Goal: Task Accomplishment & Management: Manage account settings

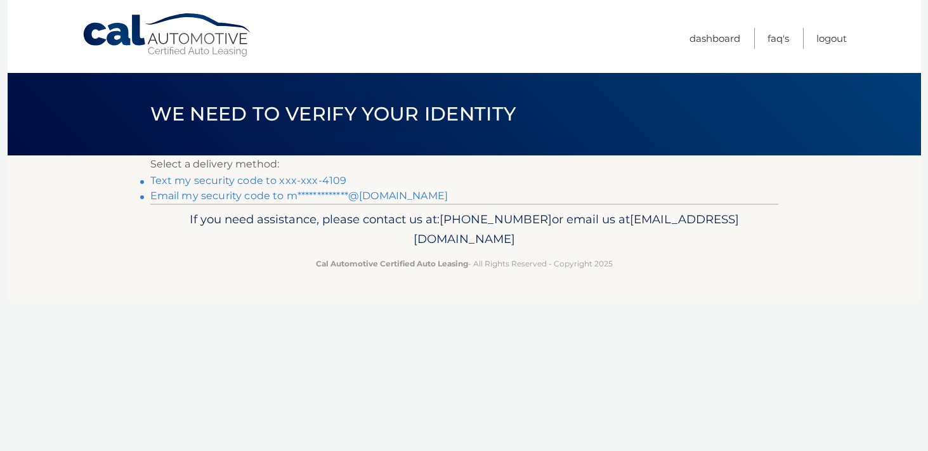
click at [306, 179] on link "Text my security code to xxx-xxx-4109" at bounding box center [248, 180] width 197 height 12
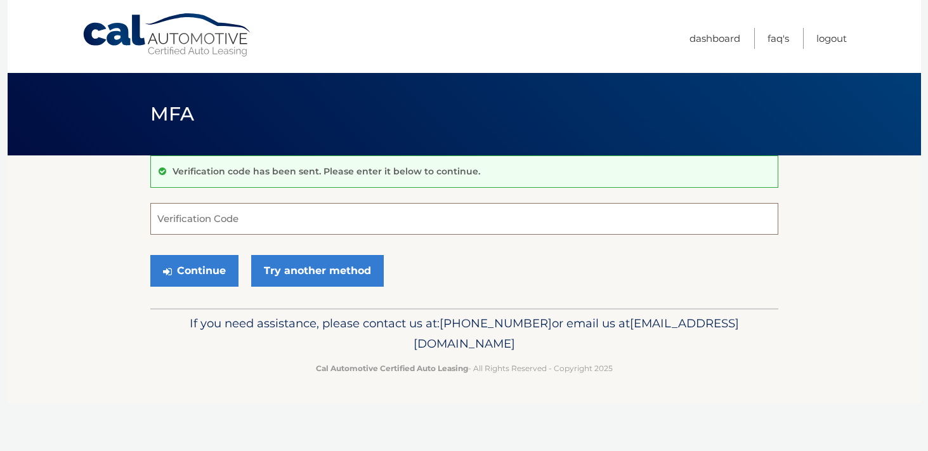
click at [237, 223] on input "Verification Code" at bounding box center [464, 219] width 628 height 32
click at [205, 230] on input "Verification Code" at bounding box center [464, 219] width 628 height 32
type input "439906"
click at [195, 271] on button "Continue" at bounding box center [194, 271] width 88 height 32
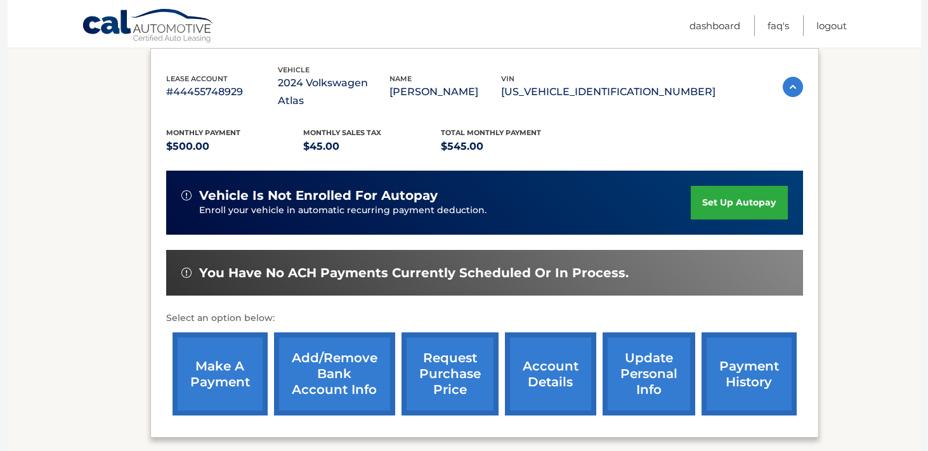
scroll to position [231, 0]
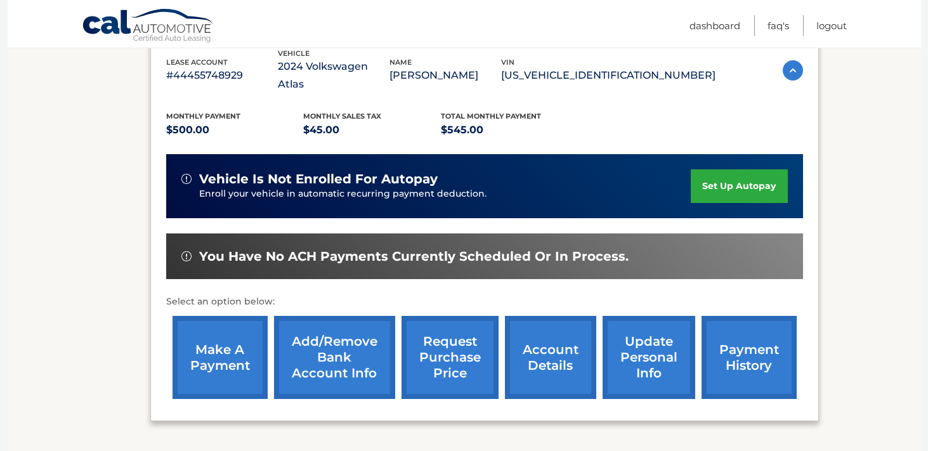
click at [242, 324] on link "make a payment" at bounding box center [219, 357] width 95 height 83
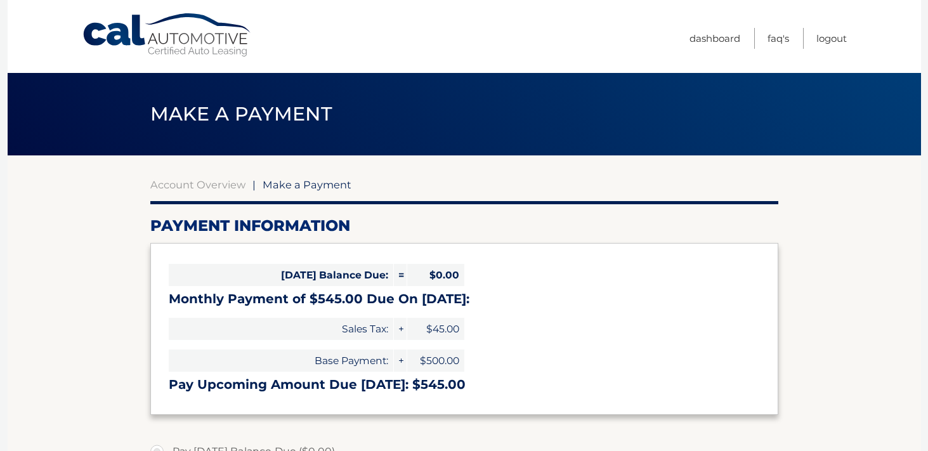
select select "NzBiNWVkYmMtOTg4Yy00YzJjLWE2ZjktOGVkNjQ5MWE0NzM5"
click at [838, 37] on link "Logout" at bounding box center [831, 38] width 30 height 21
